Goal: Task Accomplishment & Management: Manage account settings

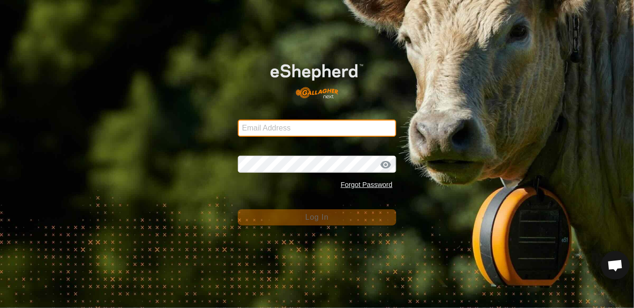
click at [323, 128] on input "Email Address" at bounding box center [317, 128] width 158 height 17
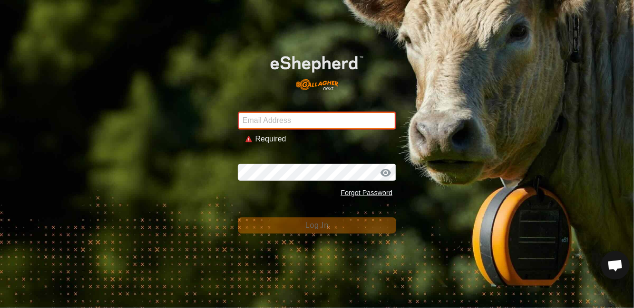
type input "[PERSON_NAME][EMAIL_ADDRESS][DOMAIN_NAME]"
click at [238, 218] on button "Log In" at bounding box center [317, 226] width 158 height 16
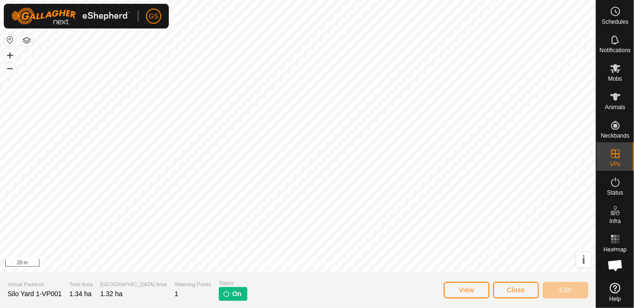
click at [621, 105] on span "Animals" at bounding box center [615, 108] width 20 height 6
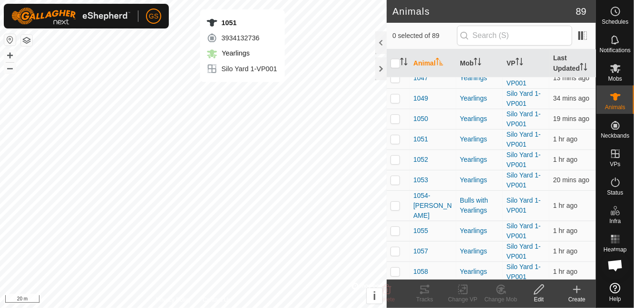
scroll to position [674, 0]
click at [396, 202] on p-checkbox at bounding box center [395, 206] width 10 height 8
checkbox input "true"
click at [432, 191] on span "1054-[PERSON_NAME]" at bounding box center [432, 206] width 39 height 30
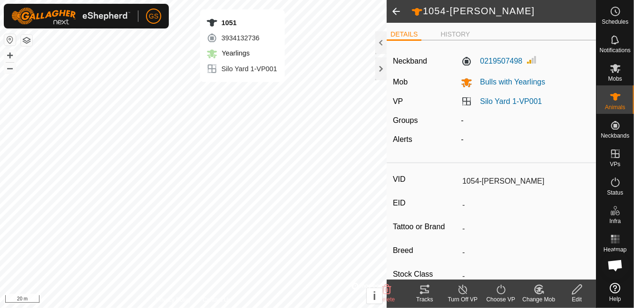
click at [469, 305] on div "Turn Off VP" at bounding box center [462, 294] width 38 height 29
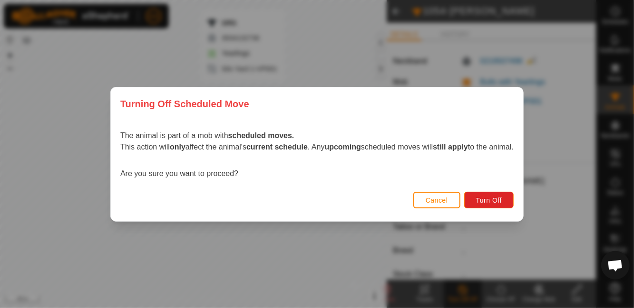
click at [486, 200] on span "Turn Off" at bounding box center [489, 201] width 26 height 8
